Goal: Communication & Community: Ask a question

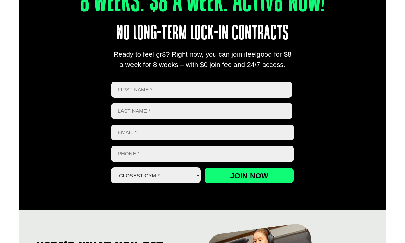
scroll to position [283, 0]
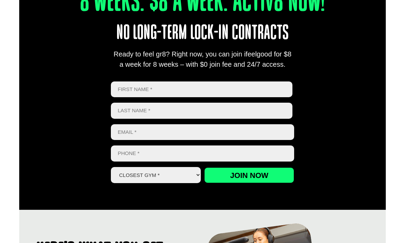
click at [251, 87] on input "First" at bounding box center [201, 90] width 181 height 16
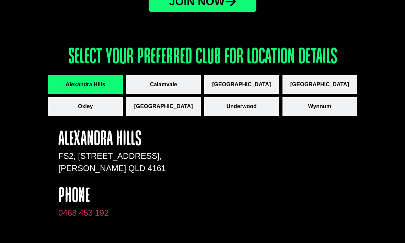
scroll to position [928, 0]
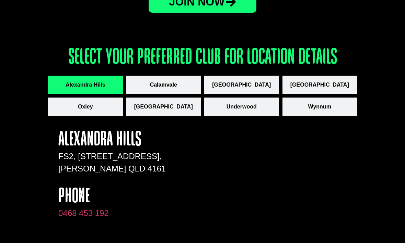
type input "Saman"
click at [319, 107] on span "Wynnum" at bounding box center [319, 107] width 23 height 8
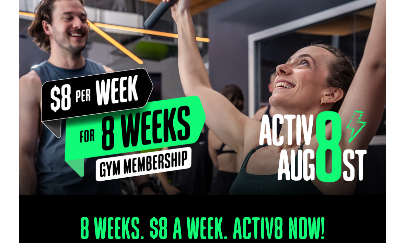
scroll to position [0, 0]
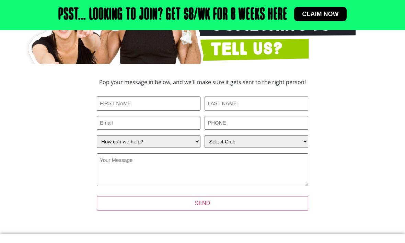
click at [168, 105] on input "First Name (Required)" at bounding box center [149, 104] width 104 height 14
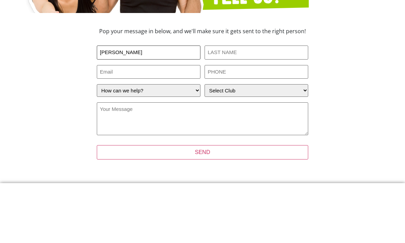
type input "Samantha"
click at [282, 97] on input "Last Name (Required)" at bounding box center [256, 104] width 104 height 14
type input "Woore"
click at [186, 117] on input "Email" at bounding box center [149, 124] width 104 height 14
type input "samanthawoore@gmail.com"
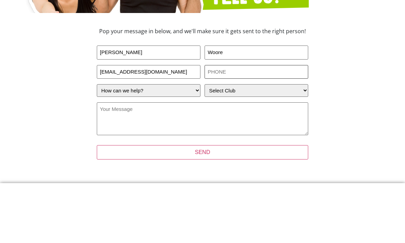
click at [269, 117] on input "PHONE (Required)" at bounding box center [256, 124] width 104 height 14
type input "0434790785"
click at [170, 136] on select "How can we help? I have a question about joining I'm a current member who has a…" at bounding box center [149, 142] width 104 height 13
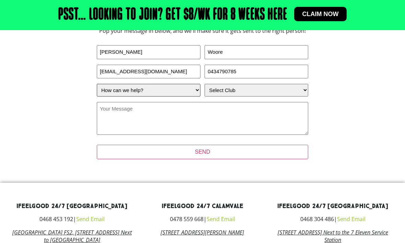
select select "I'm a current member who has an enquiry"
click at [269, 97] on select "Select Club Alexandra Hills Calamvale Coopers Plains Middle Park Oxenford Oxley…" at bounding box center [256, 90] width 104 height 13
click at [279, 97] on select "Select Club Alexandra Hills Calamvale Coopers Plains Middle Park Oxenford Oxley…" at bounding box center [256, 90] width 104 height 13
select select "Wynnum"
click at [172, 119] on textarea "Your Message (Required)" at bounding box center [202, 118] width 211 height 33
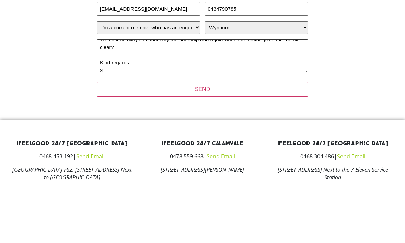
scroll to position [45, 0]
type textarea "Hi, I have had a current doctors appointment and due to health reasons it has b…"
click at [292, 145] on input "SEND" at bounding box center [202, 152] width 211 height 14
